Goal: Task Accomplishment & Management: Use online tool/utility

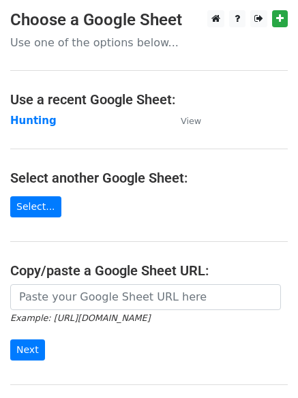
click at [35, 116] on strong "Hunting" at bounding box center [33, 121] width 46 height 12
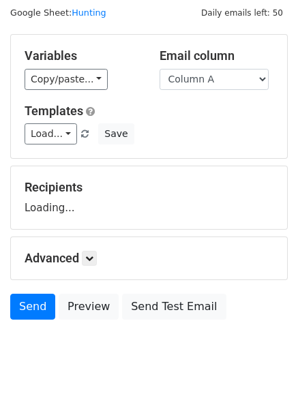
scroll to position [77, 0]
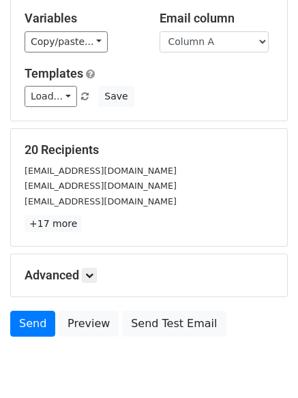
click at [102, 274] on h5 "Advanced" at bounding box center [149, 275] width 249 height 15
click at [88, 278] on icon at bounding box center [89, 276] width 8 height 8
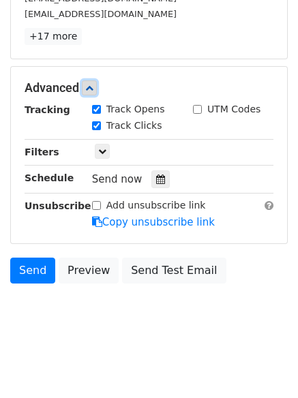
scroll to position [265, 0]
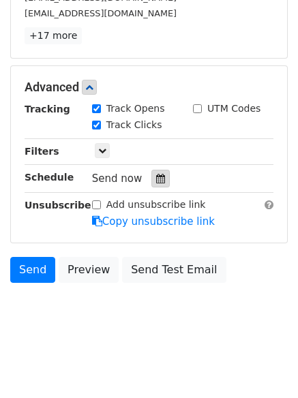
click at [156, 177] on icon at bounding box center [160, 179] width 9 height 10
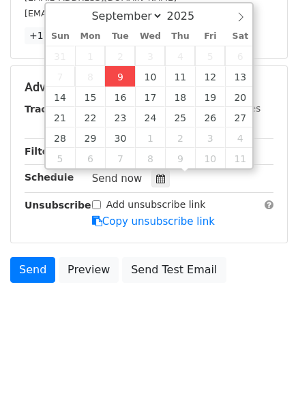
type input "2025-09-09 12:46"
type input "46"
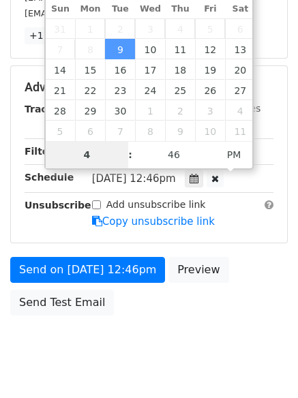
type input "4"
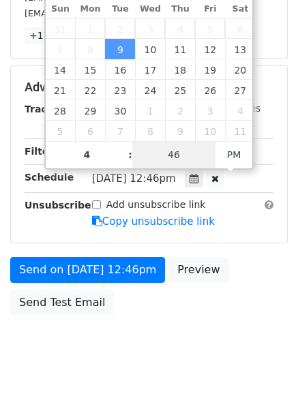
type input "2025-09-09 16:46"
type input "04"
type input "1"
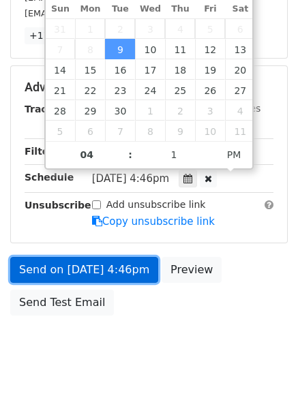
type input "2025-09-09 16:01"
click at [95, 265] on link "Send on Sep 9 at 4:46pm" at bounding box center [84, 270] width 148 height 26
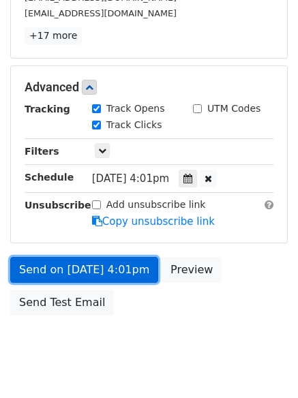
click at [95, 265] on link "Send on Sep 9 at 4:01pm" at bounding box center [84, 270] width 148 height 26
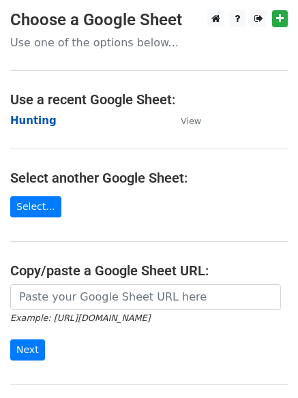
click at [37, 123] on strong "Hunting" at bounding box center [33, 121] width 46 height 12
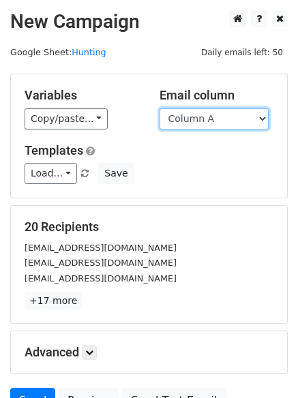
click at [212, 122] on select "Column A Column B Column C Column D Column E" at bounding box center [214, 118] width 109 height 21
click at [209, 108] on select "Column A Column B Column C Column D Column E" at bounding box center [214, 118] width 109 height 21
select select "Column B"
click at [160, 108] on select "Column A Column B Column C Column D Column E" at bounding box center [214, 118] width 109 height 21
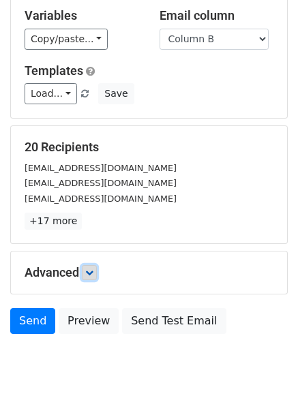
click at [93, 269] on icon at bounding box center [89, 273] width 8 height 8
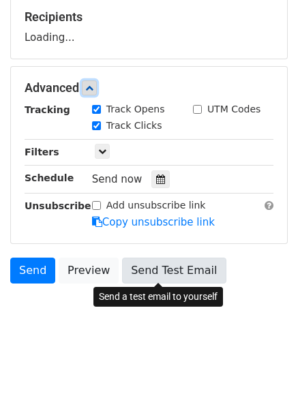
scroll to position [211, 0]
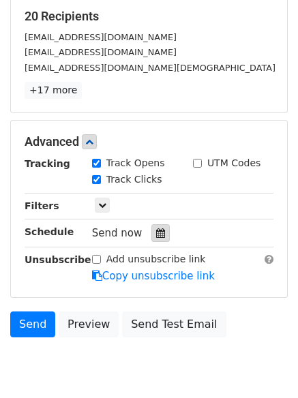
click at [156, 225] on div at bounding box center [160, 233] width 18 height 18
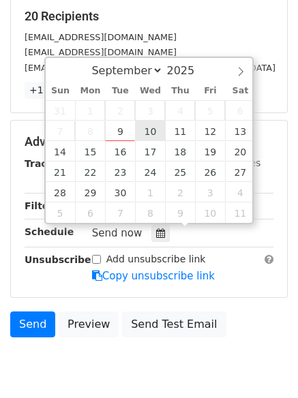
type input "2025-09-10 12:00"
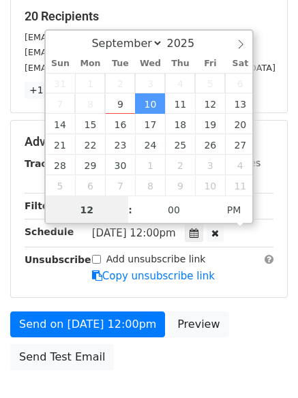
scroll to position [1, 0]
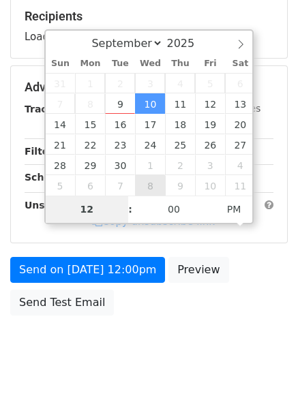
type input "5"
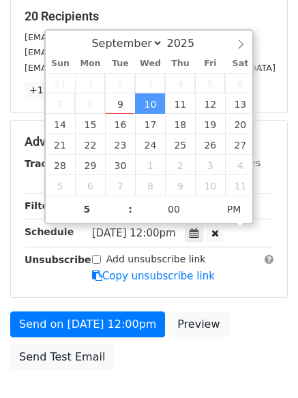
type input "2025-09-10 17:00"
click at [138, 366] on div "Send on Sep 10 at 12:00pm Preview Send Test Email" at bounding box center [149, 344] width 298 height 65
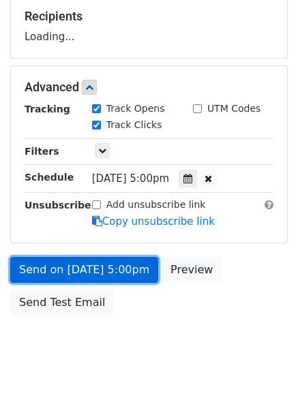
click at [105, 272] on link "Send on Sep 10 at 5:00pm" at bounding box center [84, 270] width 148 height 26
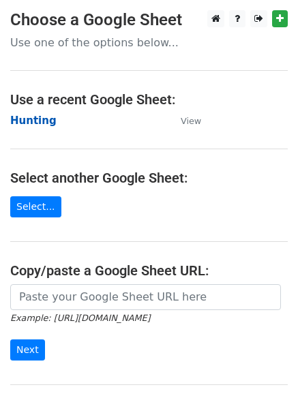
click at [31, 115] on strong "Hunting" at bounding box center [33, 121] width 46 height 12
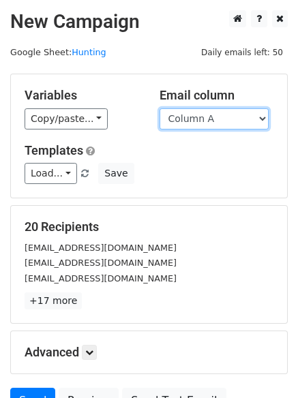
click at [204, 125] on select "Column A Column B Column C Column D Column E" at bounding box center [214, 118] width 109 height 21
select select "Column C"
click at [160, 108] on select "Column A Column B Column C Column D Column E" at bounding box center [214, 118] width 109 height 21
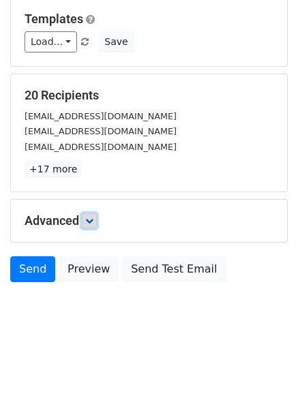
click at [91, 217] on icon at bounding box center [89, 221] width 8 height 8
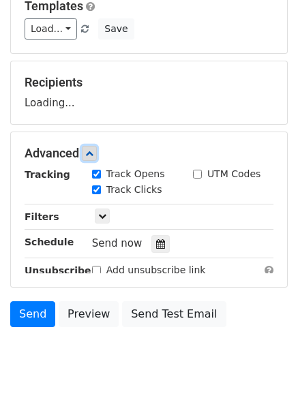
scroll to position [201, 0]
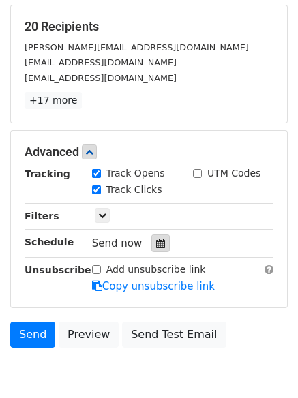
click at [156, 244] on icon at bounding box center [160, 244] width 9 height 10
click at [156, 246] on icon at bounding box center [160, 244] width 9 height 10
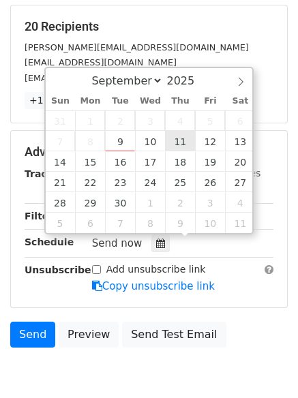
type input "[DATE] 12:00"
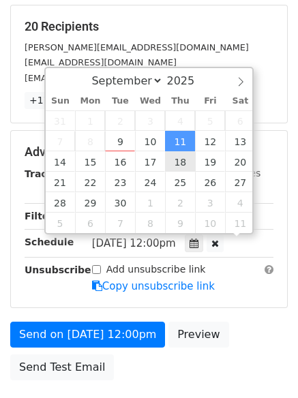
scroll to position [1, 0]
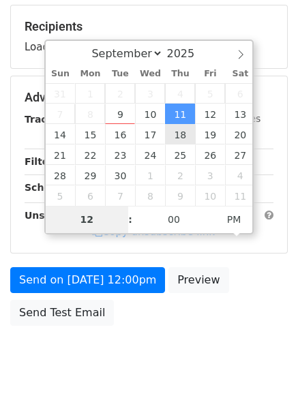
type input "6"
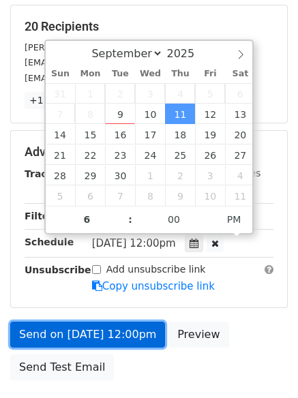
type input "2025-09-11 18:00"
click at [102, 325] on link "Send on Sep 11 at 12:00pm" at bounding box center [87, 335] width 155 height 26
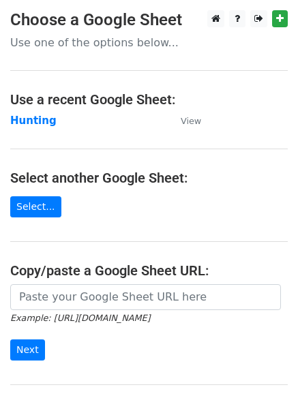
click at [121, 242] on hr at bounding box center [149, 242] width 278 height 1
click at [38, 125] on strong "Hunting" at bounding box center [33, 121] width 46 height 12
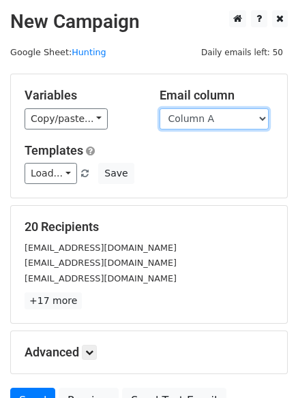
click at [196, 121] on select "Column A Column B Column C Column D Column E" at bounding box center [214, 118] width 109 height 21
click at [198, 117] on select "Column A Column B Column C Column D Column E" at bounding box center [214, 118] width 109 height 21
select select "Column D"
click at [160, 108] on select "Column A Column B Column C Column D Column E" at bounding box center [214, 118] width 109 height 21
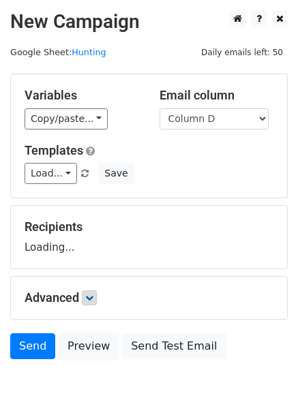
click at [91, 354] on link "Preview" at bounding box center [89, 347] width 60 height 26
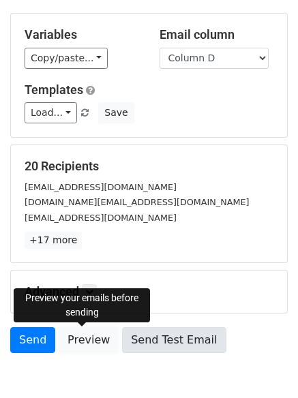
scroll to position [132, 0]
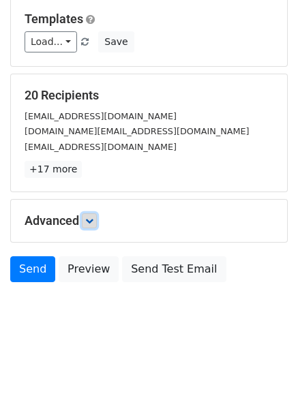
click at [87, 224] on link at bounding box center [89, 221] width 15 height 15
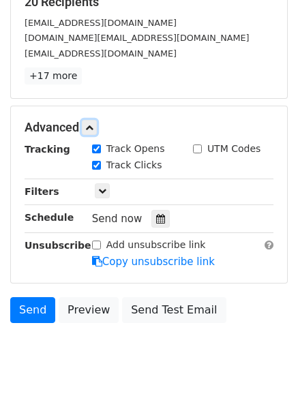
scroll to position [265, 0]
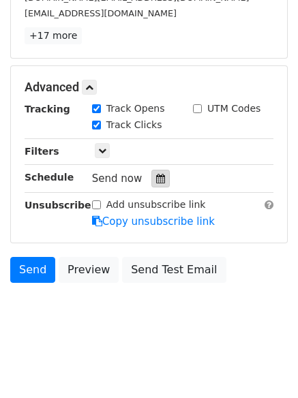
click at [156, 179] on icon at bounding box center [160, 179] width 9 height 10
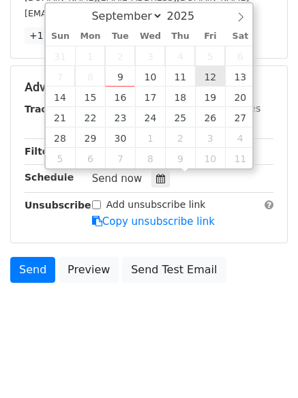
type input "[DATE] 12:00"
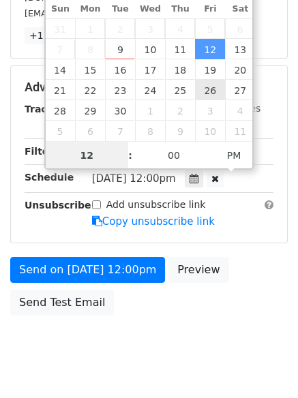
scroll to position [1, 0]
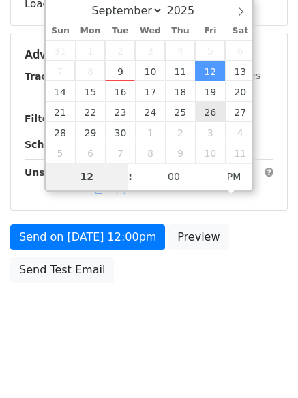
type input "7"
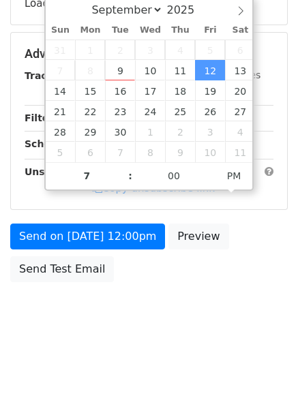
type input "2025-09-12 19:00"
click at [151, 336] on body "New Campaign Daily emails left: 50 Google Sheet: Hunting Variables Copy/paste..…" at bounding box center [149, 55] width 298 height 578
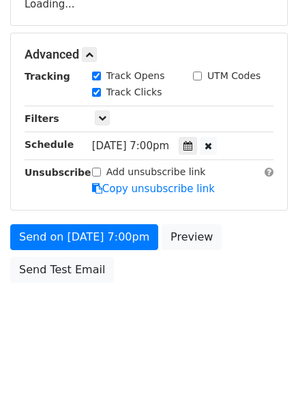
scroll to position [265, 0]
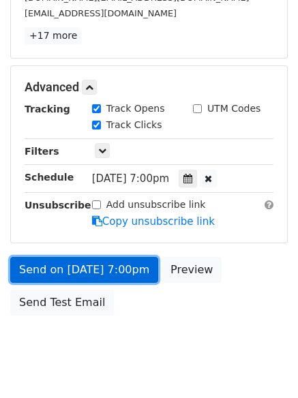
click at [79, 276] on link "Send on Sep 12 at 7:00pm" at bounding box center [84, 270] width 148 height 26
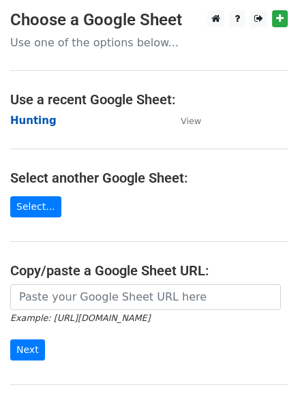
click at [35, 117] on strong "Hunting" at bounding box center [33, 121] width 46 height 12
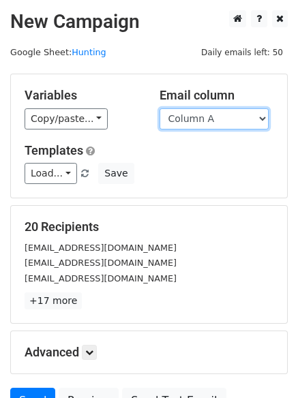
click at [208, 120] on select "Column A Column B Column C Column D Column E" at bounding box center [214, 118] width 109 height 21
select select "Column E"
click at [160, 108] on select "Column A Column B Column C Column D Column E" at bounding box center [214, 118] width 109 height 21
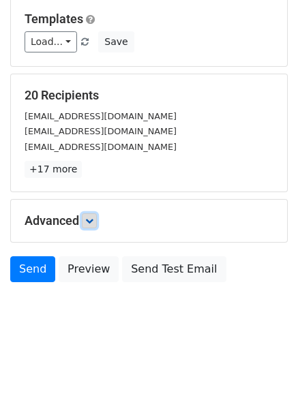
click at [90, 222] on icon at bounding box center [89, 221] width 8 height 8
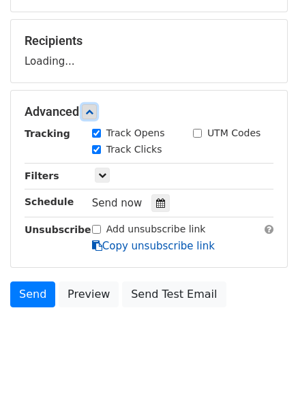
scroll to position [211, 0]
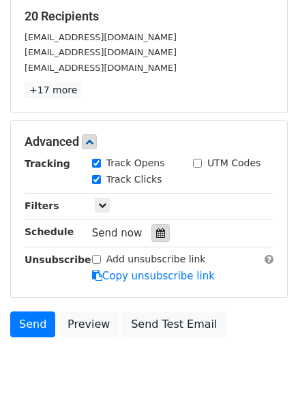
click at [156, 230] on icon at bounding box center [160, 234] width 9 height 10
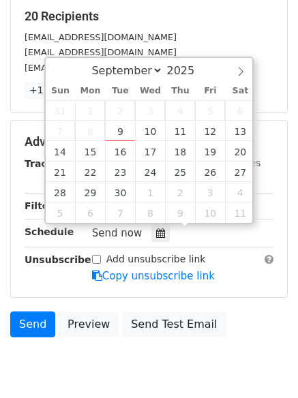
click at [242, 120] on span "6" at bounding box center [240, 110] width 30 height 20
type input "2025-09-13 12:00"
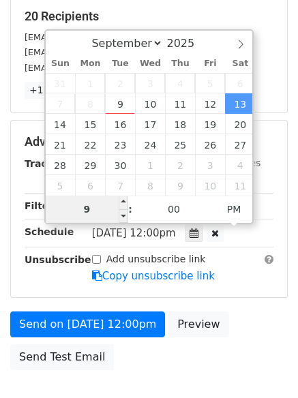
click at [85, 207] on input "9" at bounding box center [87, 209] width 83 height 27
click at [85, 206] on input "9" at bounding box center [87, 209] width 83 height 27
type input "8"
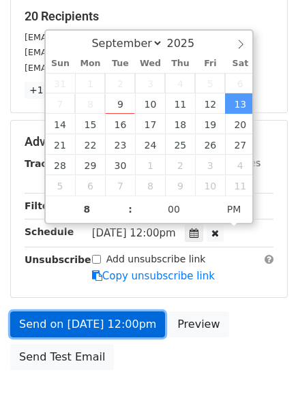
type input "2025-09-13 20:00"
click at [108, 326] on link "Send on Sep 13 at 12:00pm" at bounding box center [87, 325] width 155 height 26
